Goal: Information Seeking & Learning: Check status

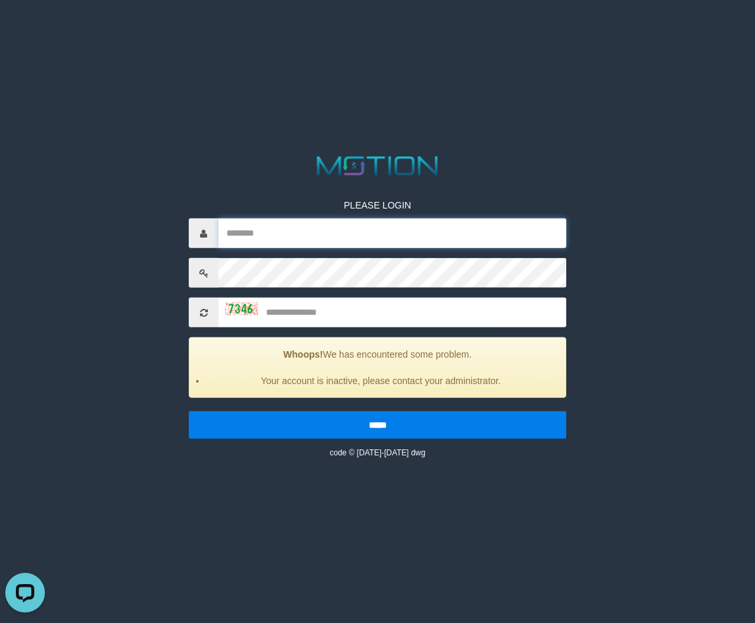
type input "******"
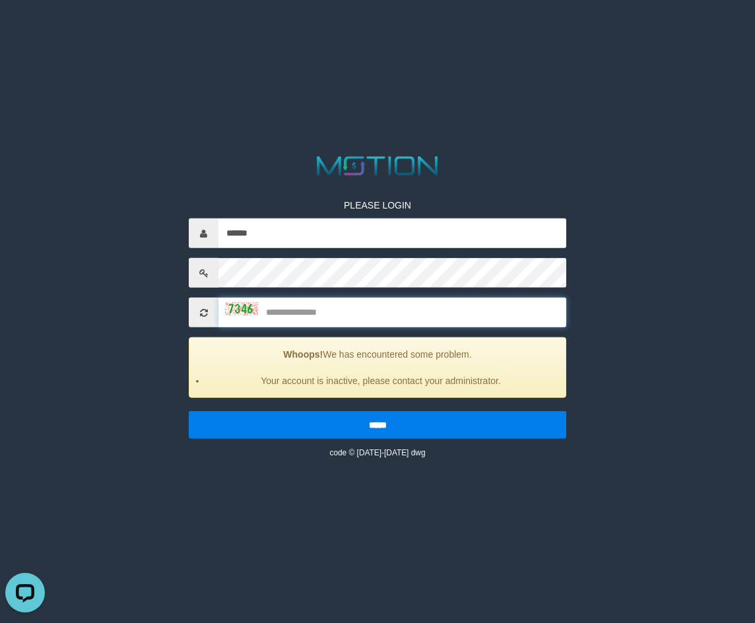
click at [336, 314] on input "text" at bounding box center [393, 313] width 348 height 30
type input "****"
click at [189, 411] on input "*****" at bounding box center [378, 425] width 378 height 28
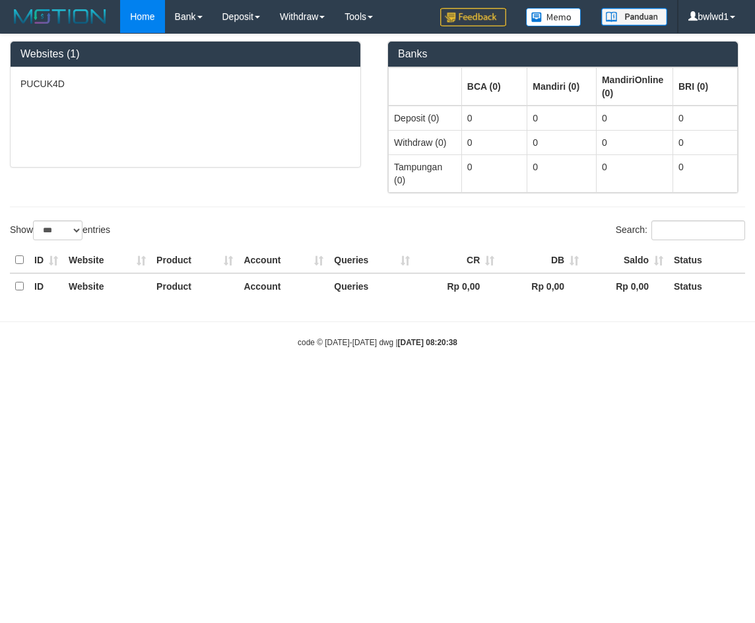
select select "***"
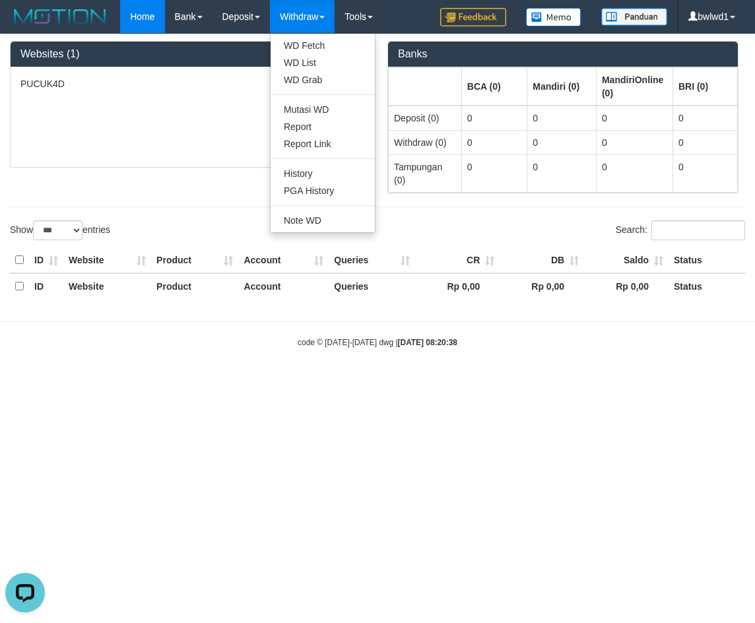
click at [312, 18] on link "Withdraw" at bounding box center [302, 16] width 65 height 33
click at [310, 28] on link "Withdraw" at bounding box center [302, 16] width 65 height 33
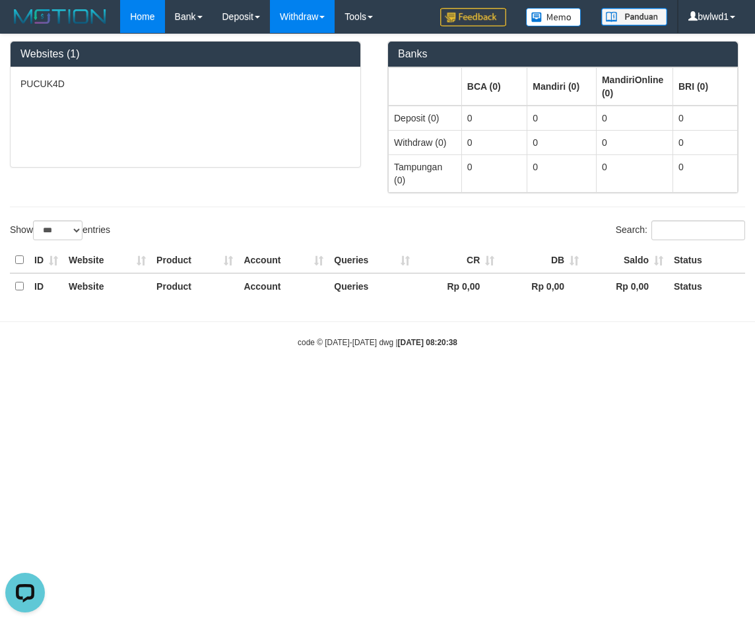
click at [310, 28] on link "Withdraw" at bounding box center [302, 16] width 65 height 33
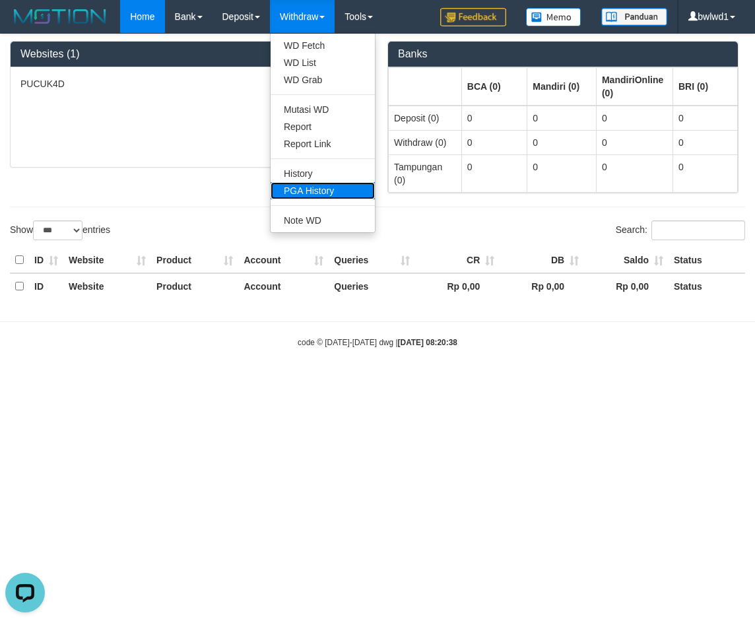
click at [316, 195] on link "PGA History" at bounding box center [323, 190] width 104 height 17
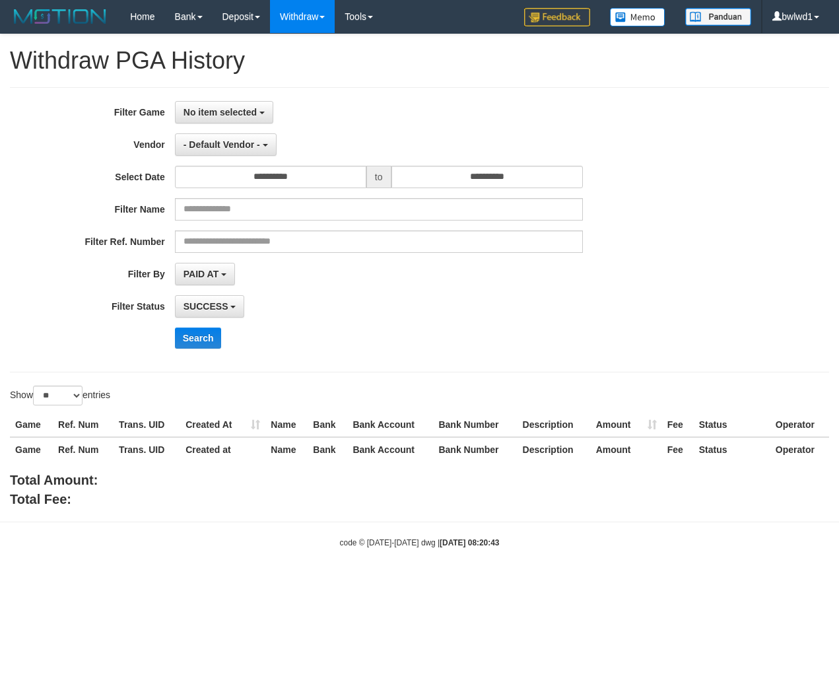
select select
select select "**"
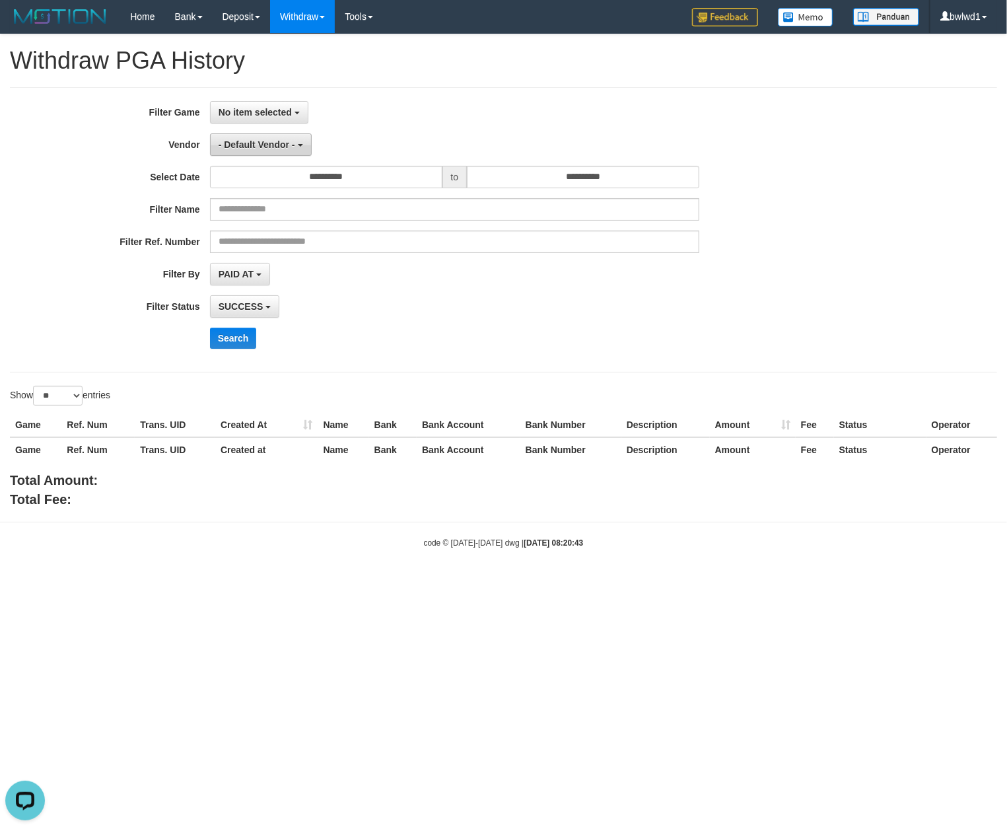
drag, startPoint x: 275, startPoint y: 149, endPoint x: 270, endPoint y: 143, distance: 7.0
click at [275, 149] on span "- Default Vendor -" at bounding box center [257, 144] width 77 height 11
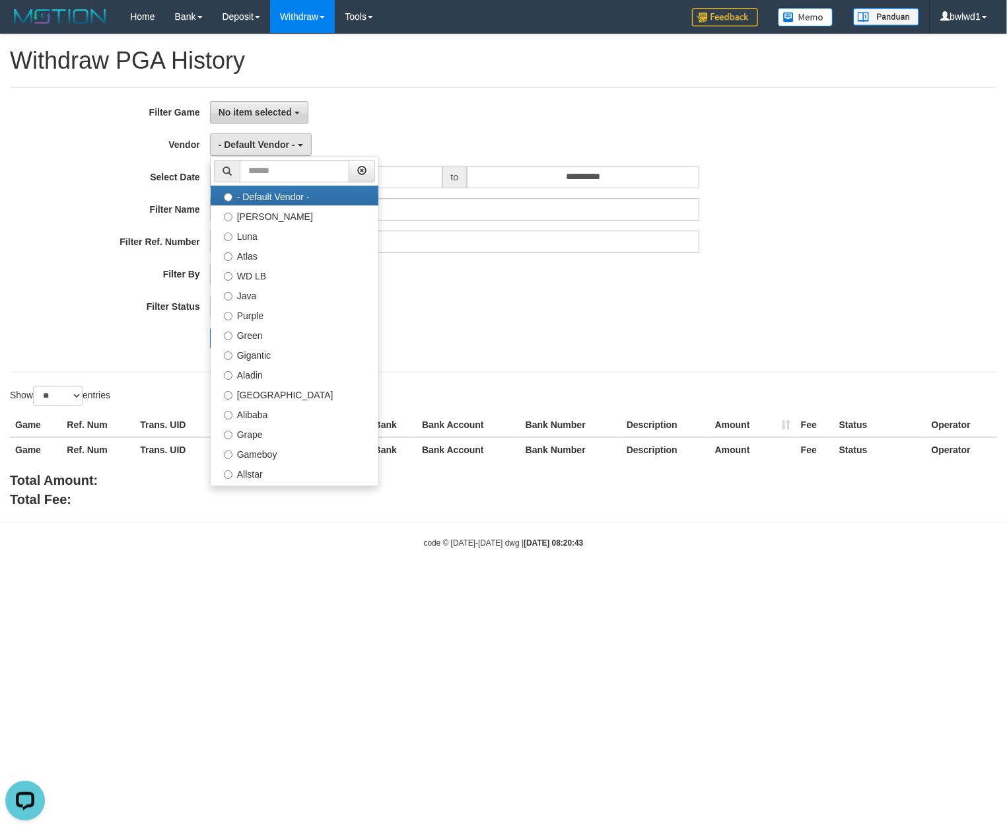
drag, startPoint x: 281, startPoint y: 104, endPoint x: 275, endPoint y: 110, distance: 8.0
click at [280, 106] on button "No item selected" at bounding box center [259, 112] width 98 height 22
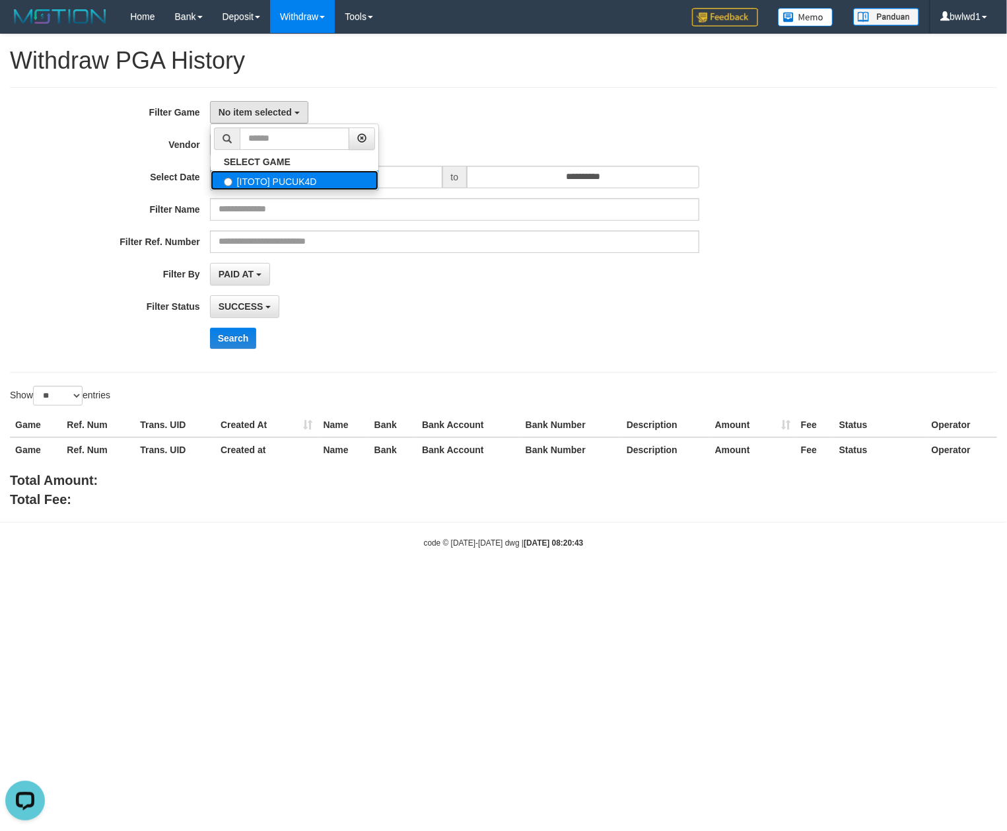
click at [273, 178] on label "[ITOTO] PUCUK4D" at bounding box center [295, 180] width 168 height 20
select select "****"
click at [286, 148] on span "- Default Vendor -" at bounding box center [257, 144] width 77 height 11
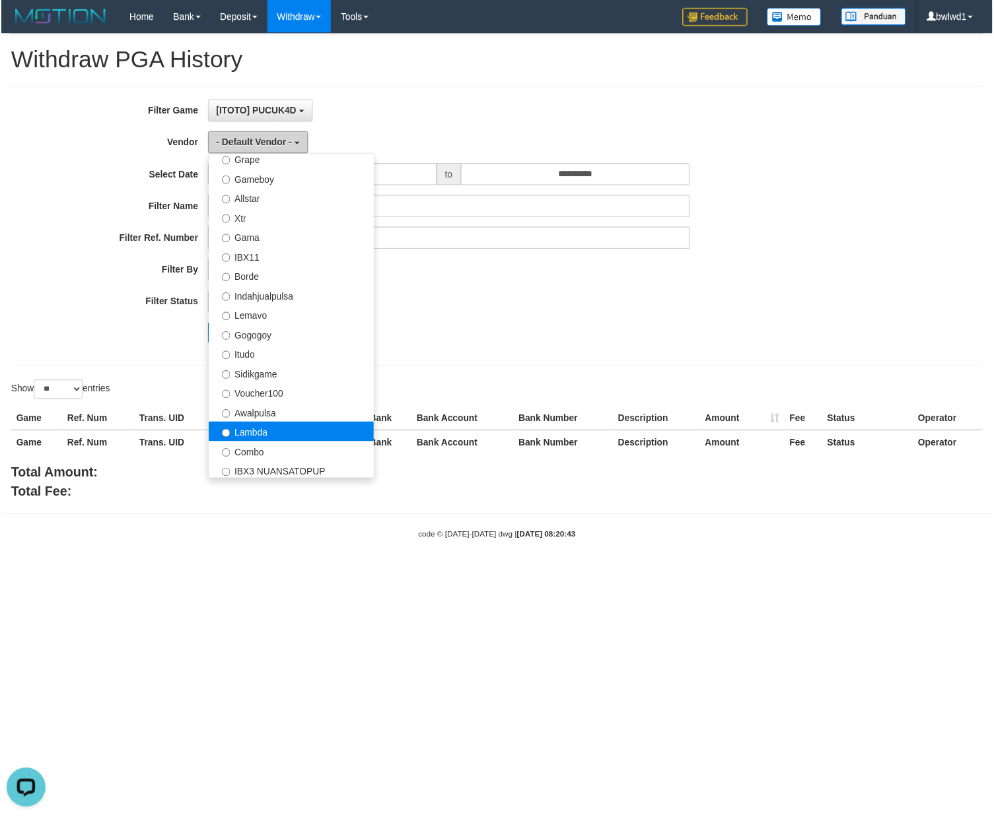
scroll to position [494, 0]
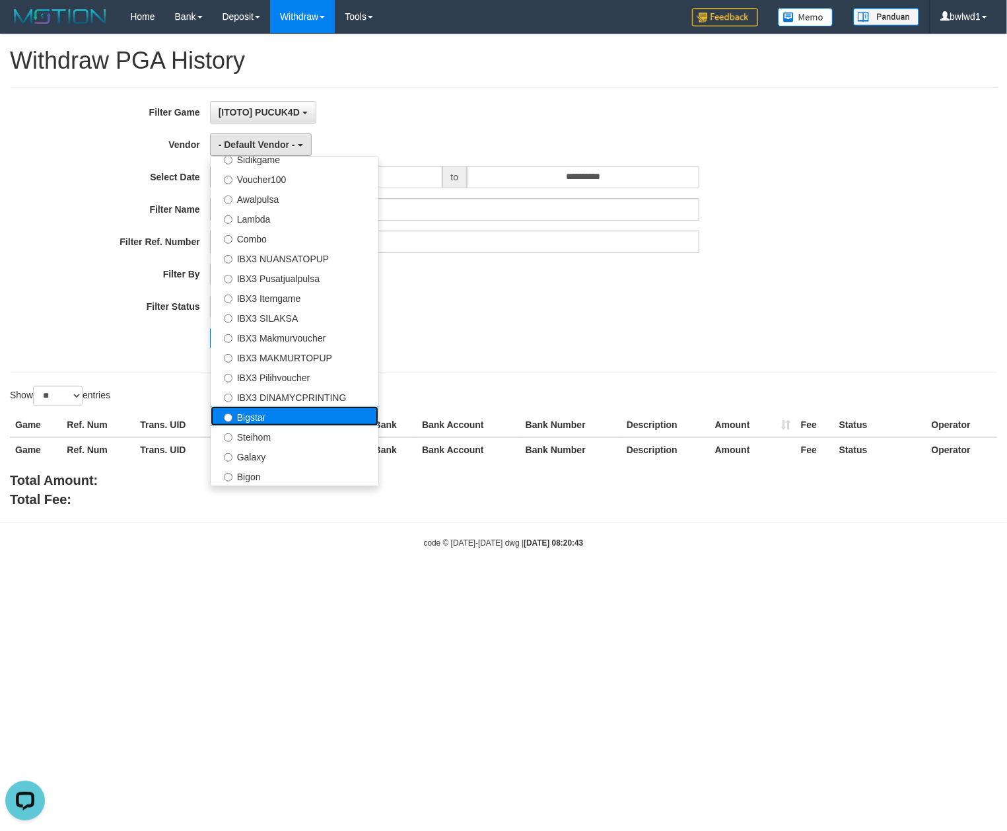
drag, startPoint x: 283, startPoint y: 417, endPoint x: 88, endPoint y: 361, distance: 202.3
click at [283, 418] on label "Bigstar" at bounding box center [295, 416] width 168 height 20
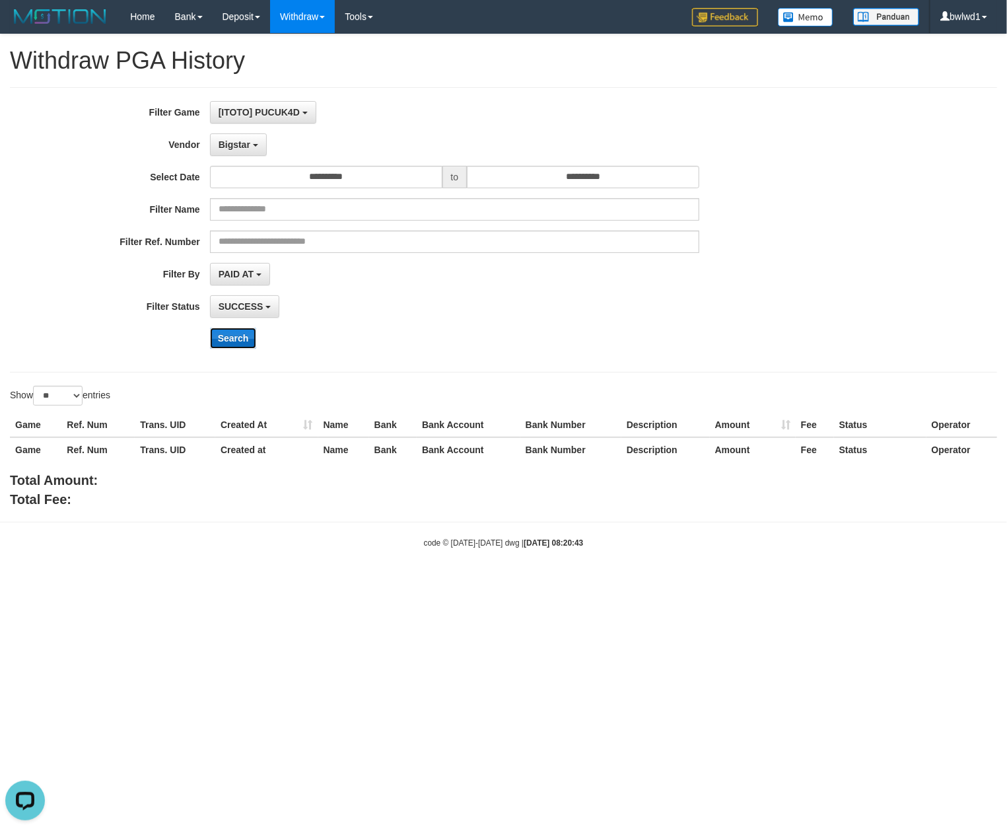
click at [226, 349] on button "Search" at bounding box center [233, 338] width 47 height 21
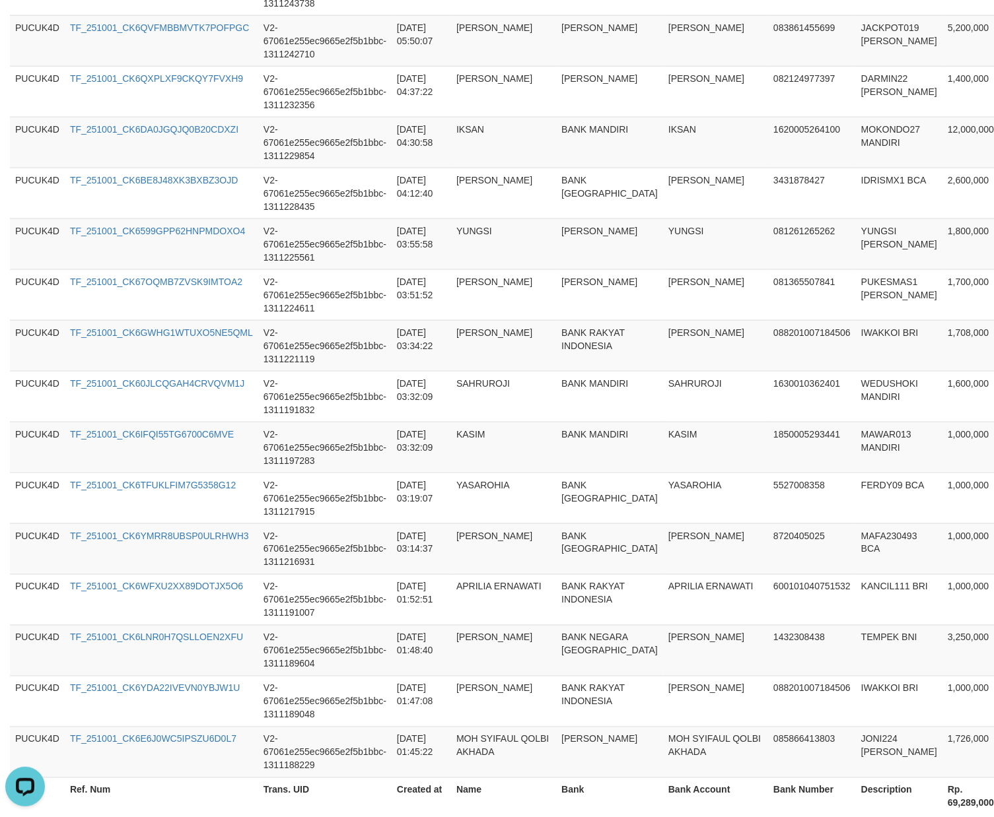
scroll to position [1092, 0]
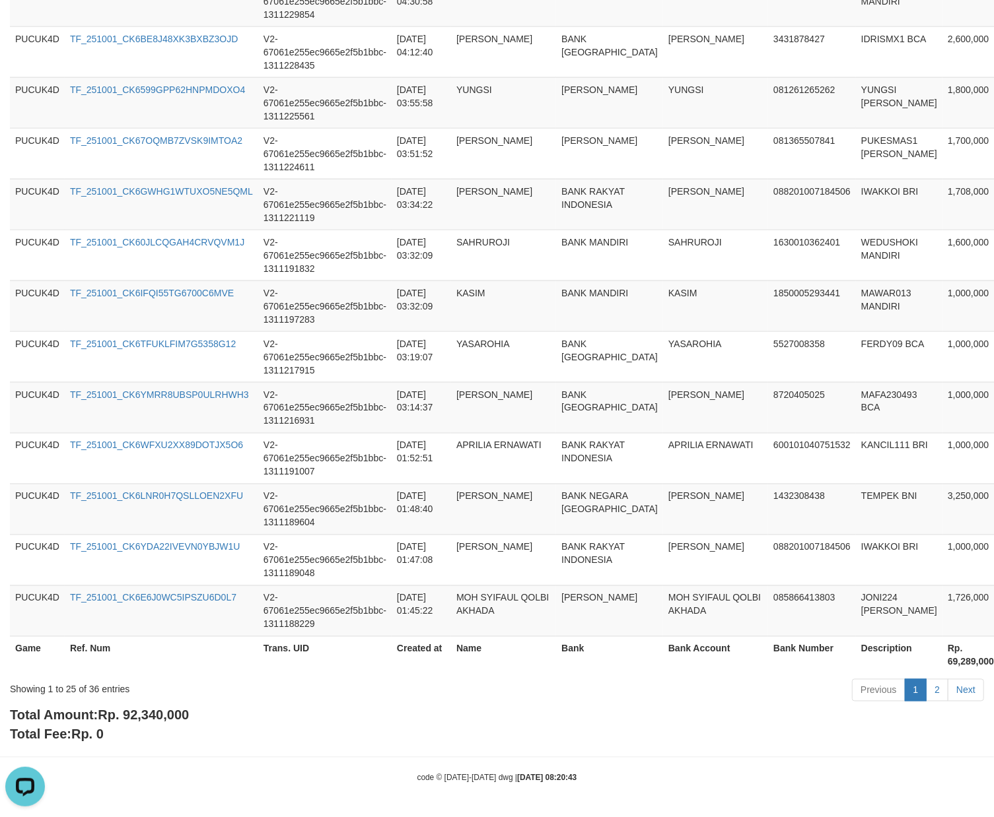
click at [159, 691] on span "Rp. 92,340,000" at bounding box center [143, 715] width 91 height 15
copy span "92,340,000"
click at [159, 691] on span "Rp. 92,340,000" at bounding box center [143, 715] width 91 height 15
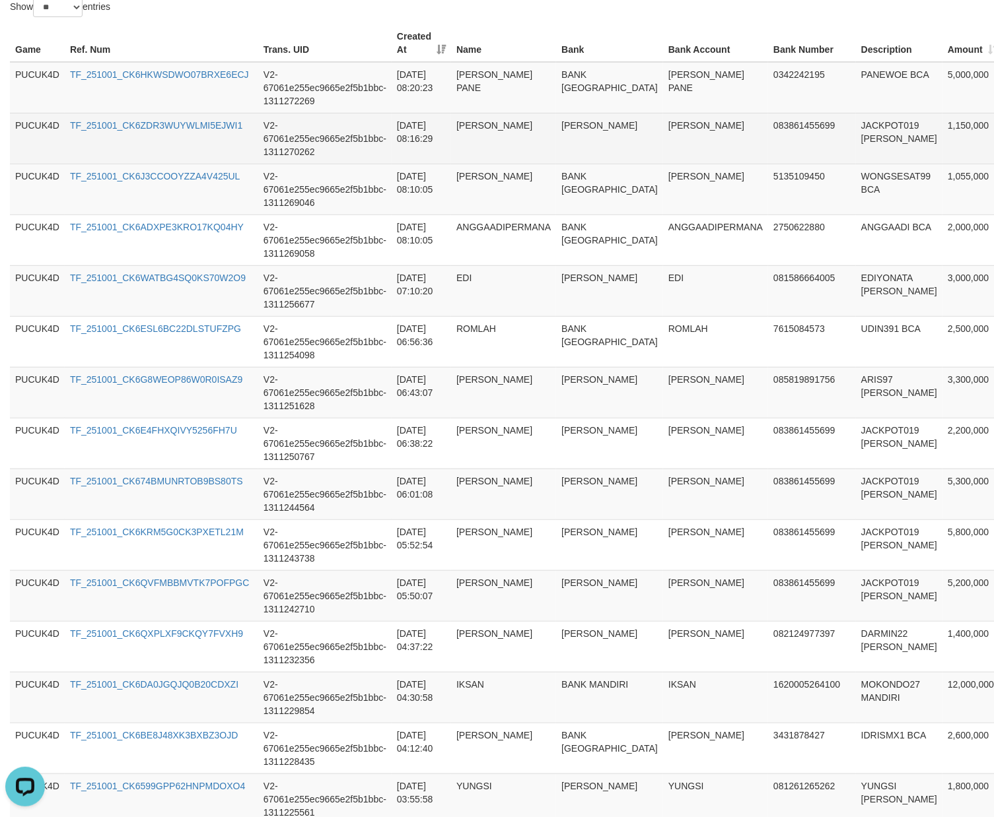
scroll to position [124, 0]
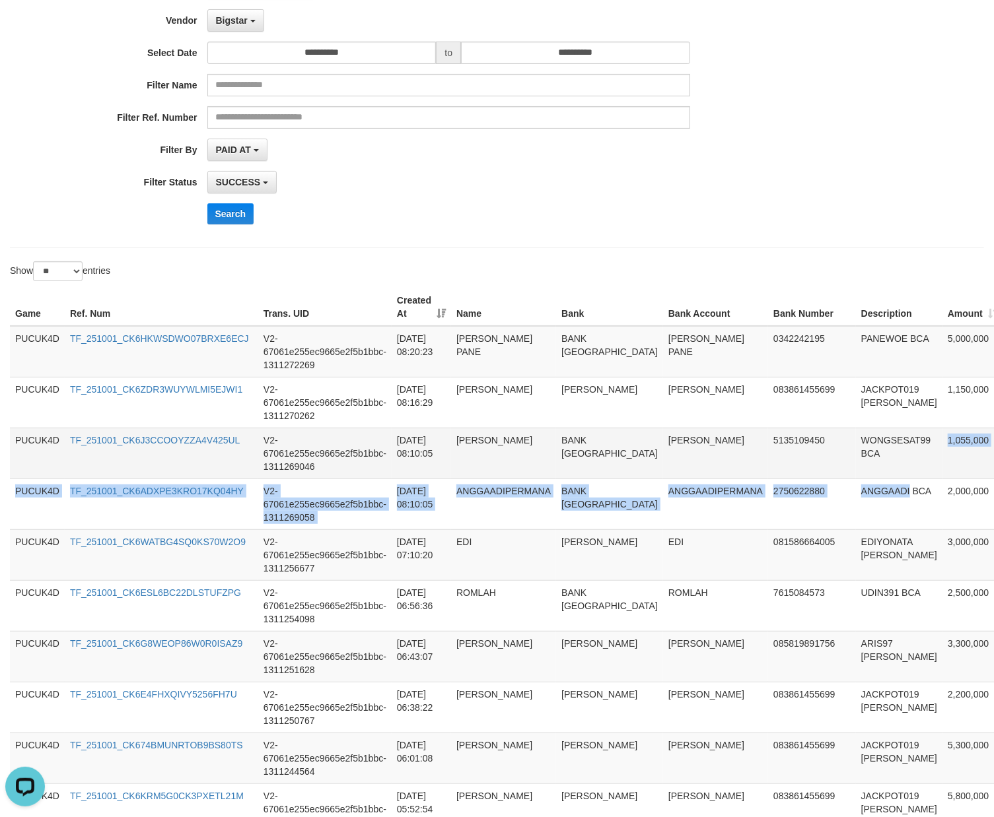
drag, startPoint x: 887, startPoint y: 476, endPoint x: 893, endPoint y: 465, distance: 12.7
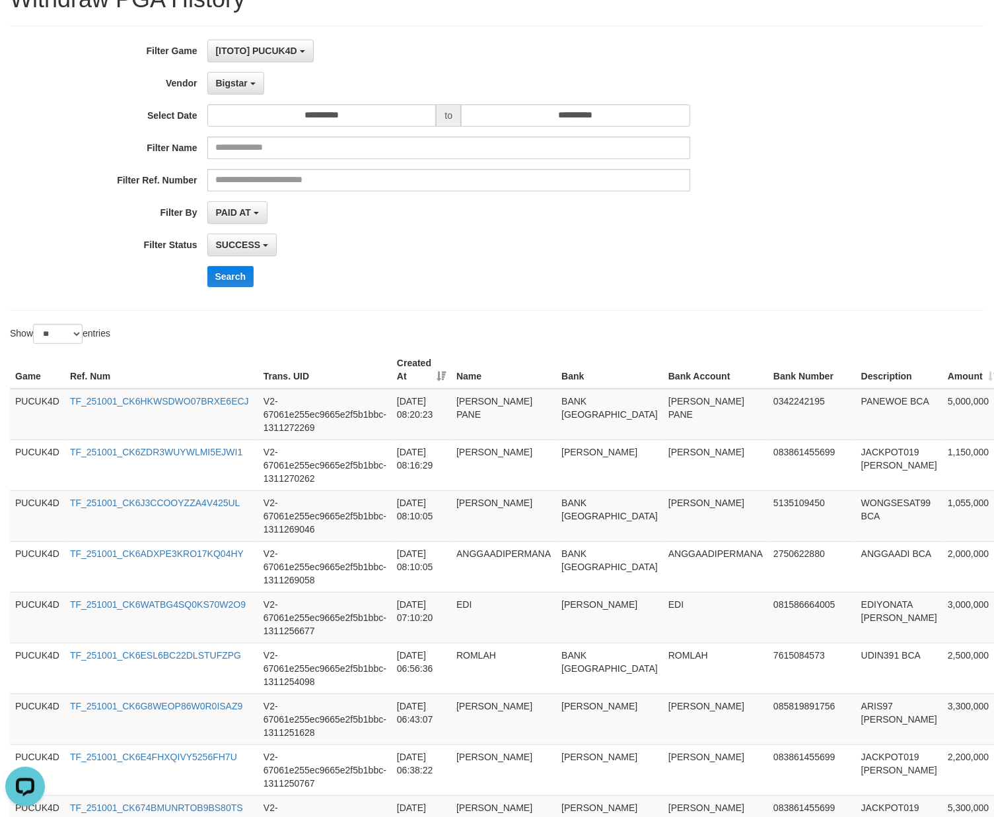
scroll to position [0, 0]
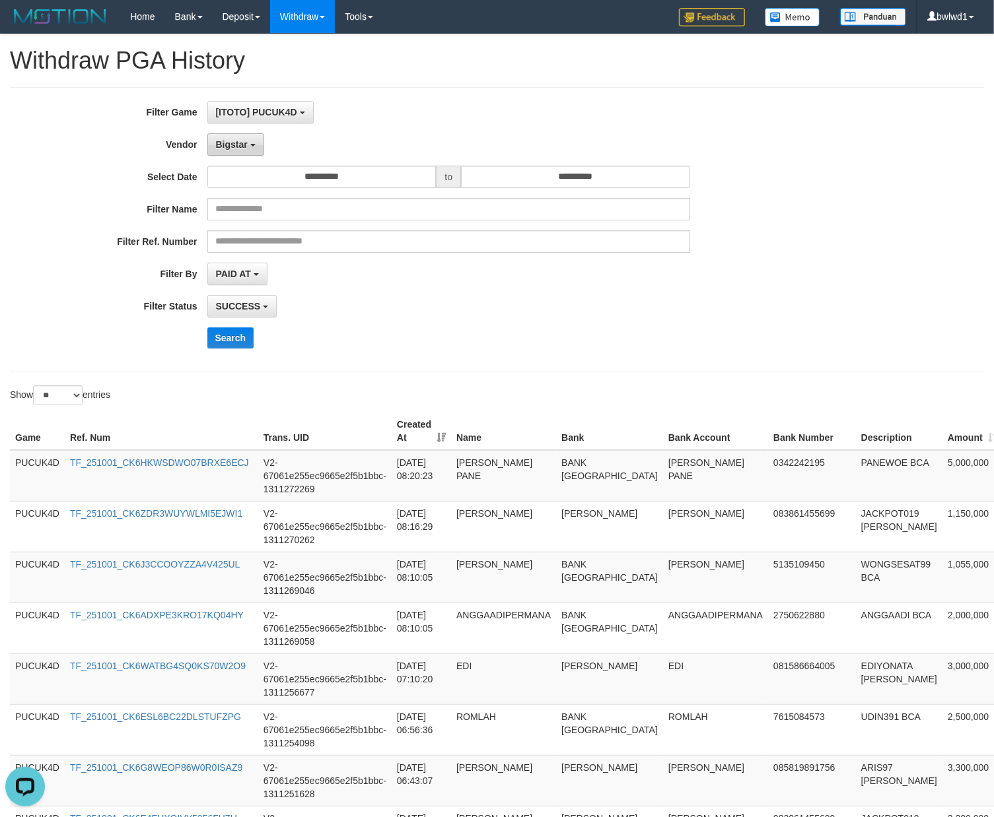
click at [236, 146] on span "Bigstar" at bounding box center [232, 144] width 32 height 11
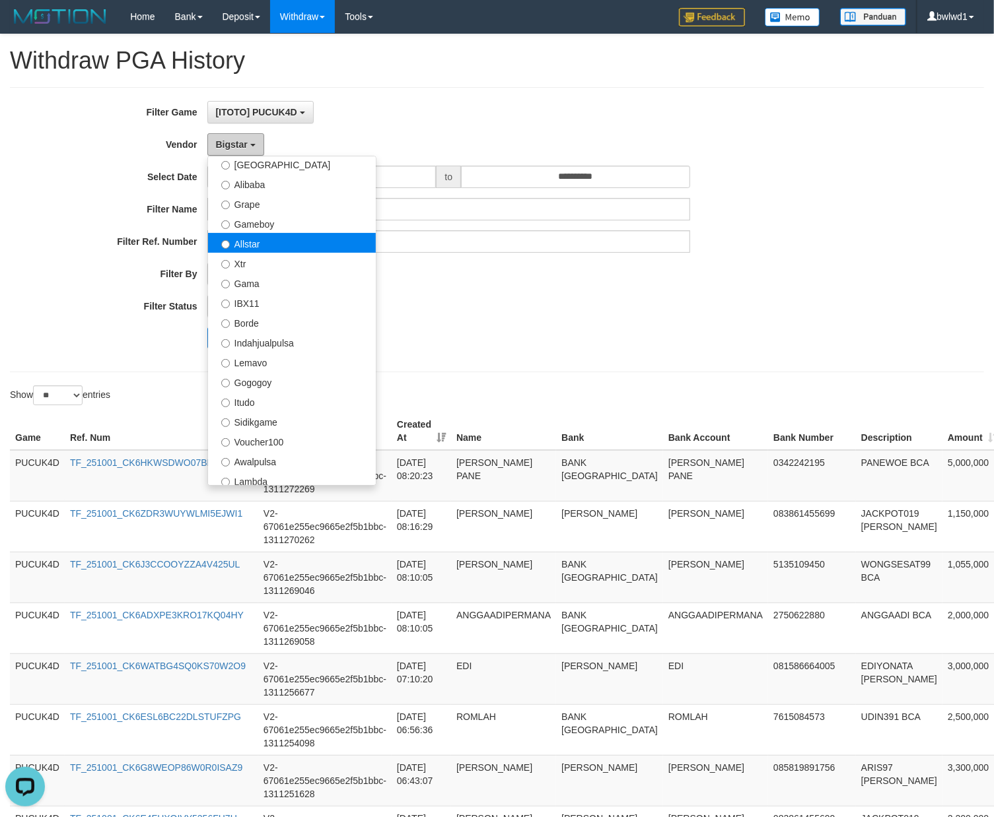
scroll to position [141, 0]
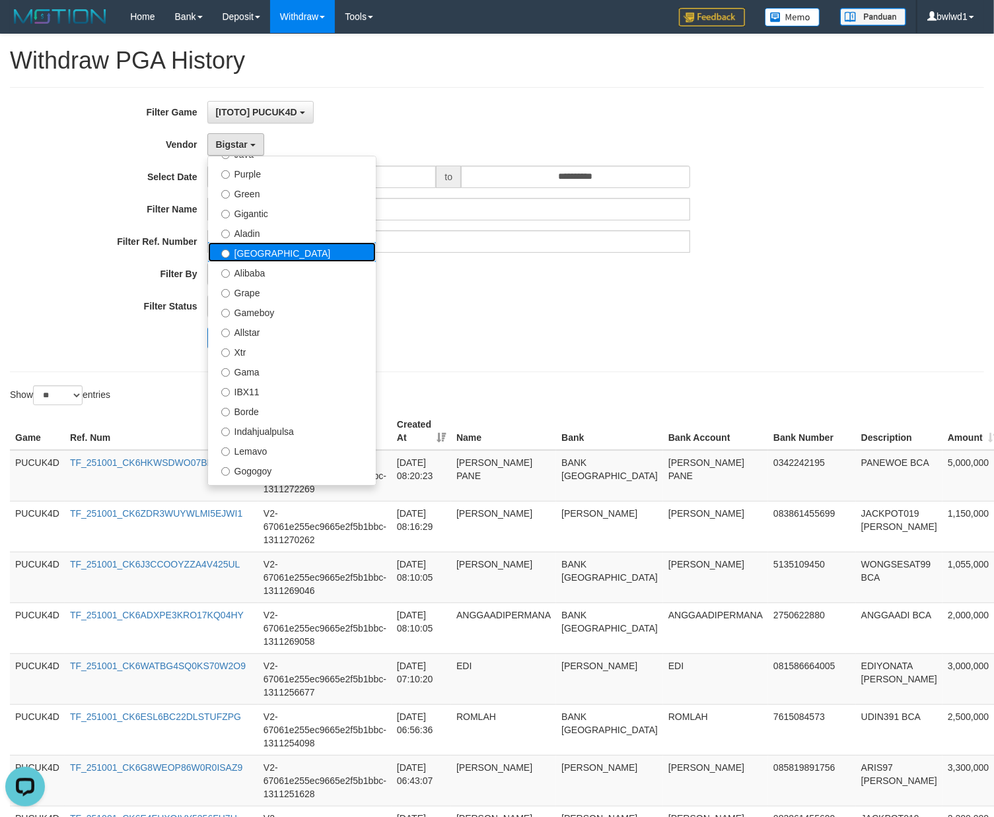
click at [273, 252] on label "Dubai" at bounding box center [292, 252] width 168 height 20
select select "**********"
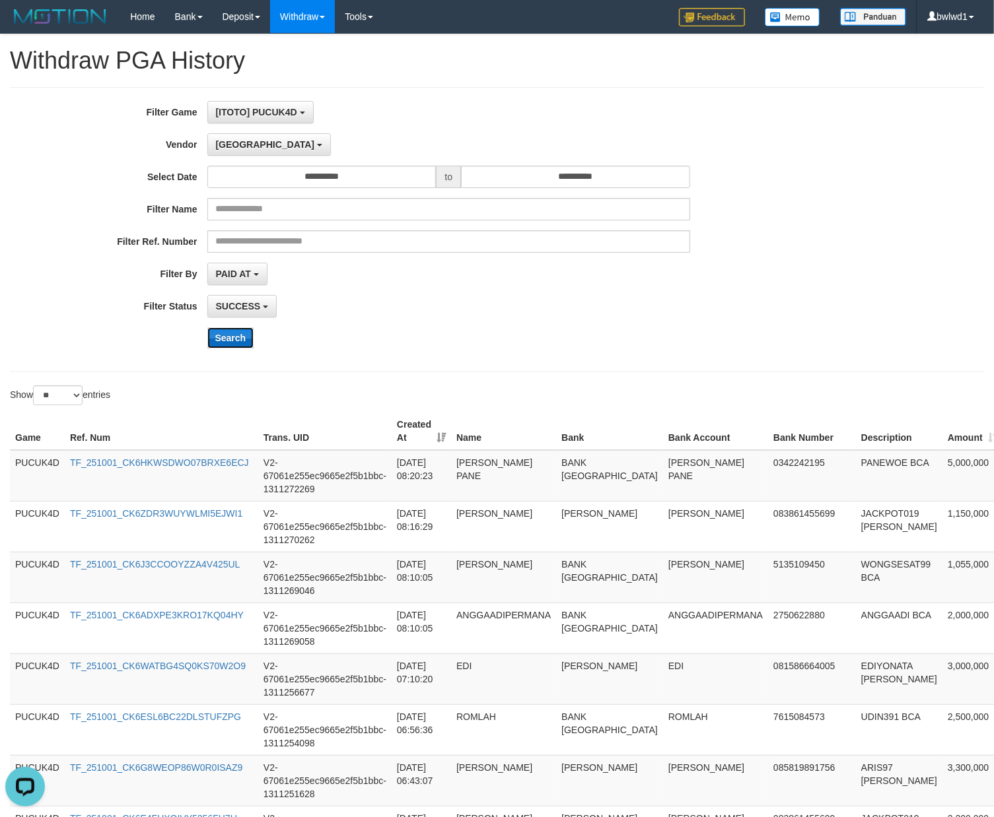
click at [217, 334] on button "Search" at bounding box center [230, 338] width 47 height 21
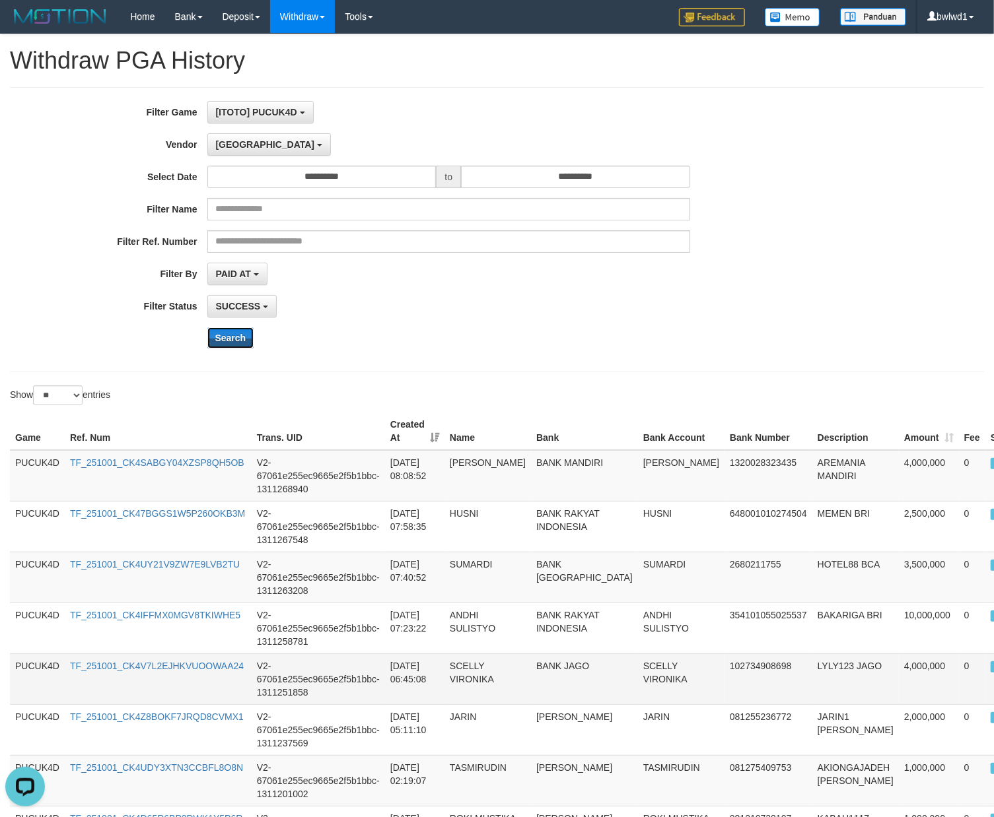
scroll to position [326, 0]
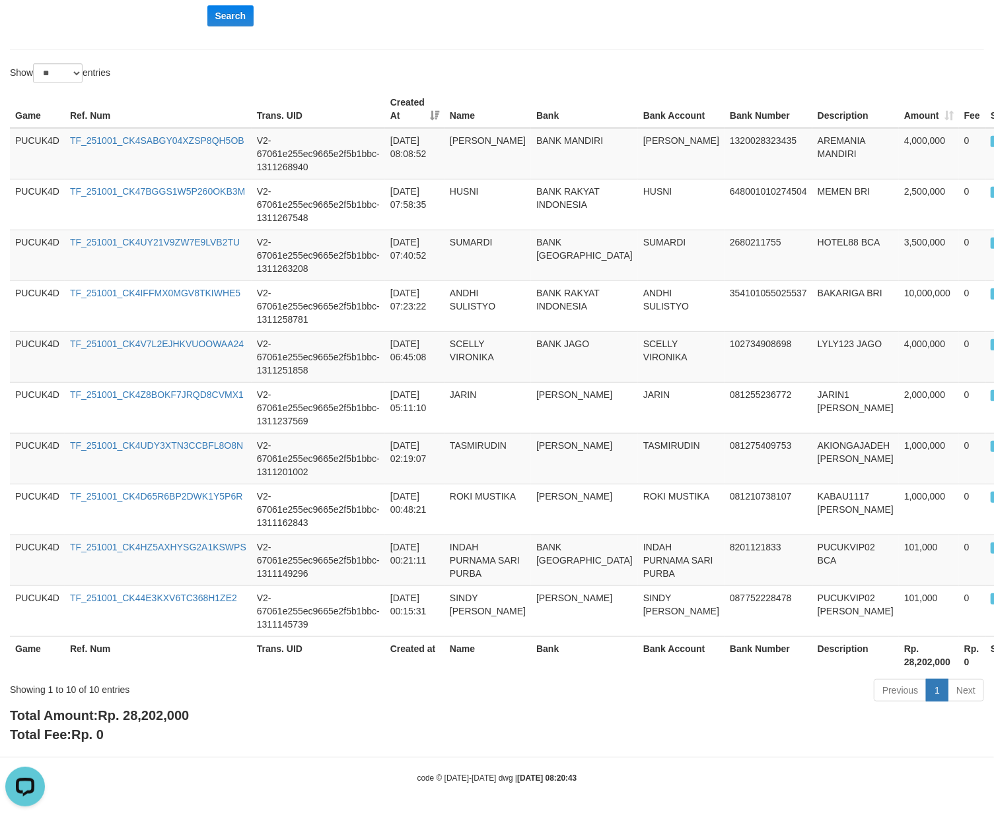
click at [151, 691] on span "Rp. 28,202,000" at bounding box center [143, 715] width 91 height 15
copy span "28,202,000"
click at [151, 691] on span "Rp. 28,202,000" at bounding box center [143, 715] width 91 height 15
